Goal: Use online tool/utility: Utilize a website feature to perform a specific function

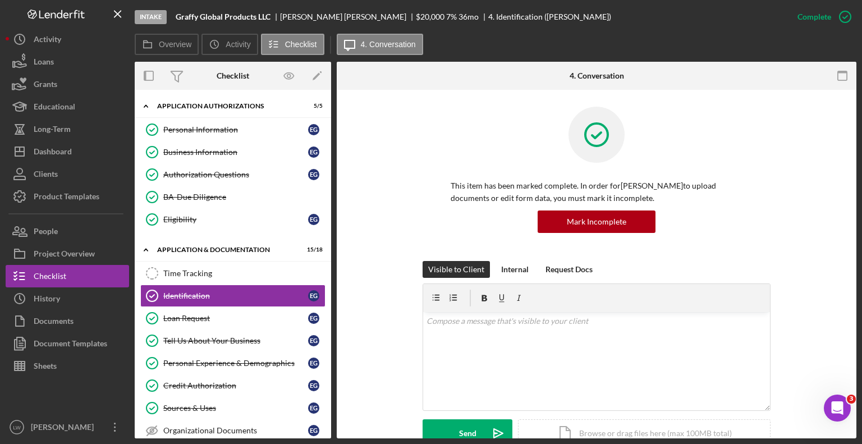
scroll to position [168, 0]
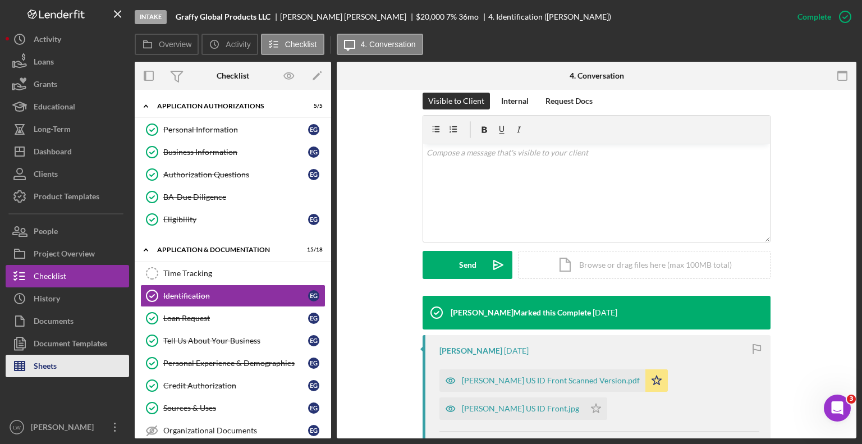
click at [47, 372] on div "Sheets" at bounding box center [45, 367] width 23 height 25
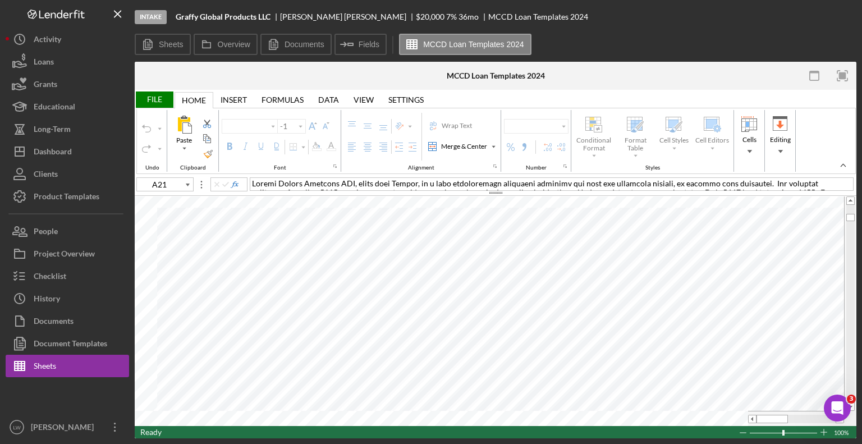
type input "Calibri"
type input "11"
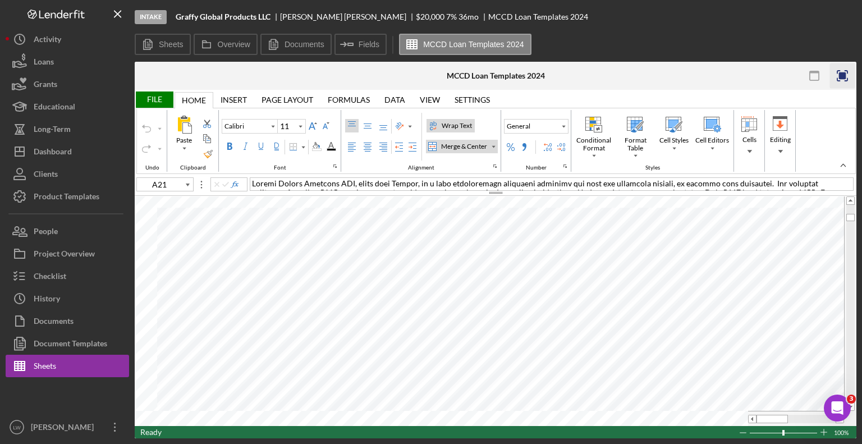
click at [841, 76] on rect "button" at bounding box center [842, 75] width 7 height 7
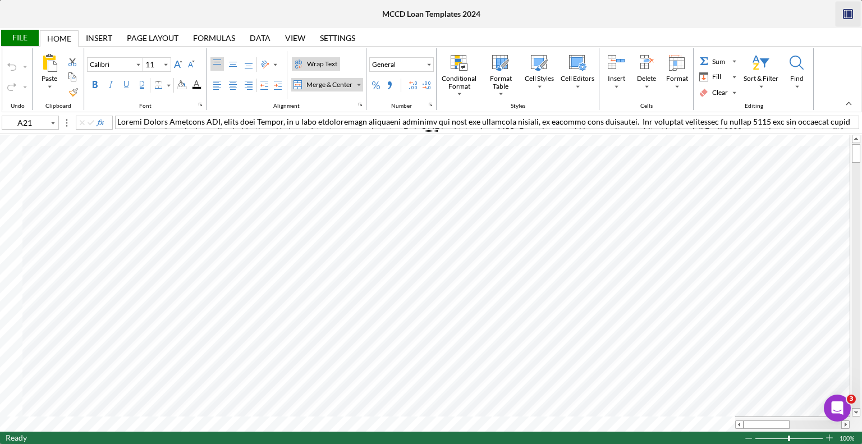
type input "E4"
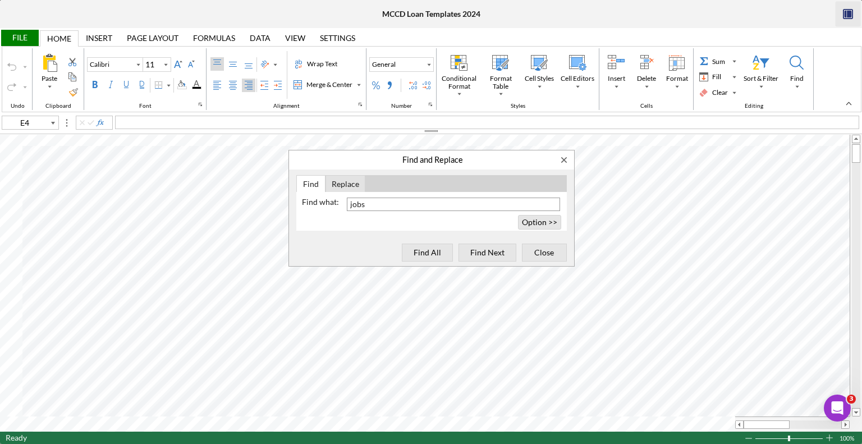
click at [381, 206] on input "jobs" at bounding box center [453, 204] width 213 height 13
type input "job"
click at [545, 260] on button "Close" at bounding box center [544, 253] width 45 height 18
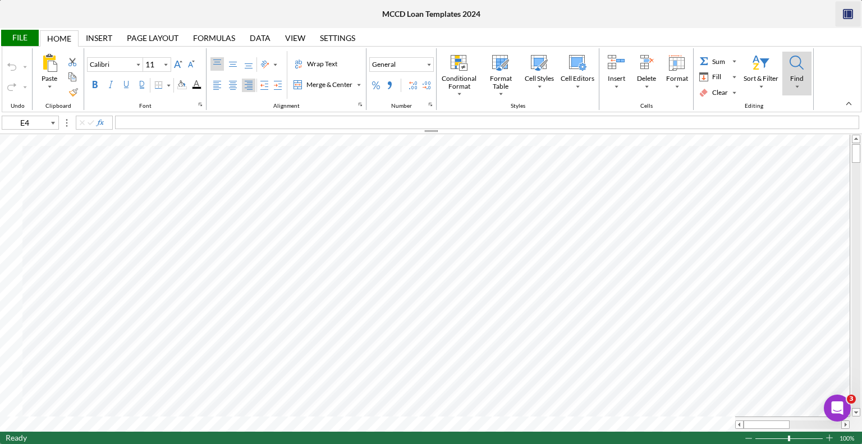
click at [801, 87] on div "Find" at bounding box center [797, 82] width 28 height 16
click at [793, 105] on div "Find..." at bounding box center [790, 106] width 9 height 9
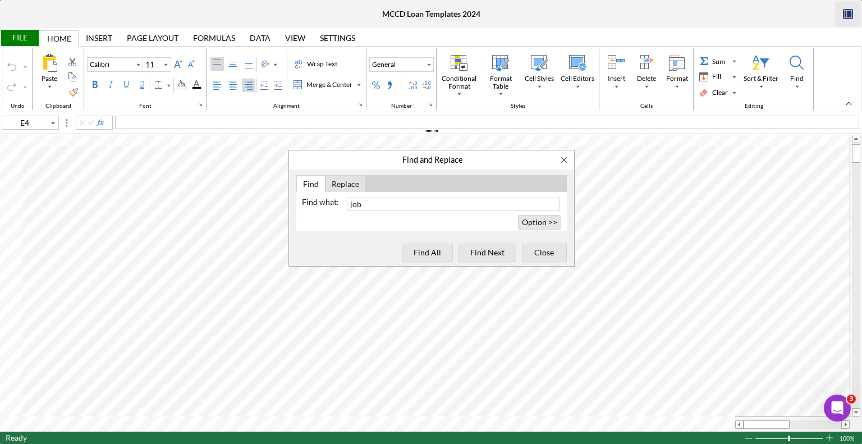
type input "job"
click at [568, 159] on button "Find and Replace" at bounding box center [564, 159] width 20 height 19
